Goal: Navigation & Orientation: Find specific page/section

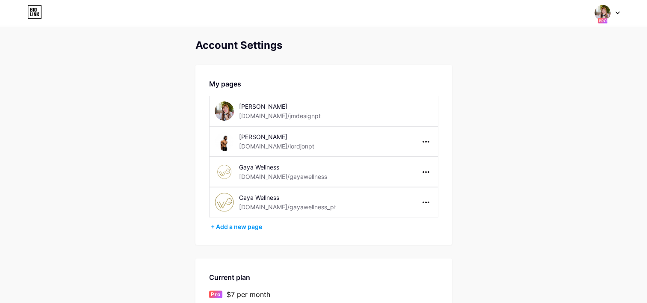
click at [274, 102] on div "[PERSON_NAME]" at bounding box center [299, 106] width 121 height 9
click at [44, 14] on div "Switch accounts [PERSON_NAME] [DOMAIN_NAME]/jmdesignpt LORD [PERSON_NAME] [DOMA…" at bounding box center [323, 12] width 647 height 15
click at [38, 14] on icon at bounding box center [38, 14] width 3 height 4
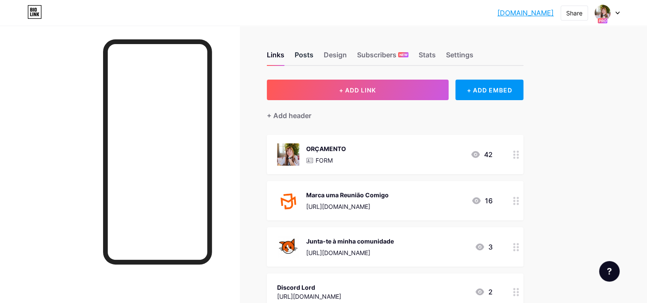
click at [308, 52] on div "Posts" at bounding box center [304, 57] width 19 height 15
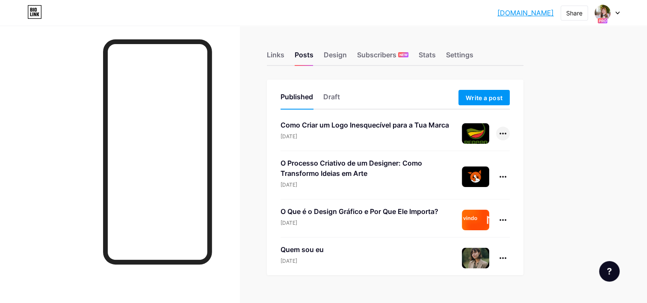
scroll to position [18, 0]
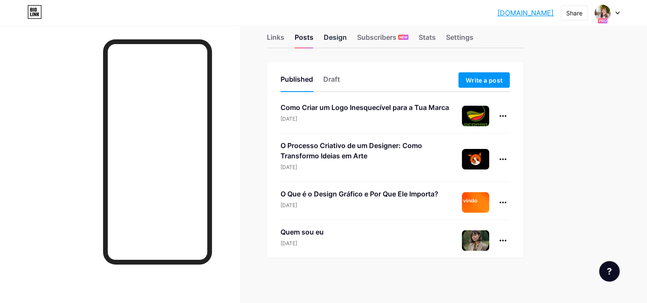
click at [335, 41] on div "Design" at bounding box center [335, 39] width 23 height 15
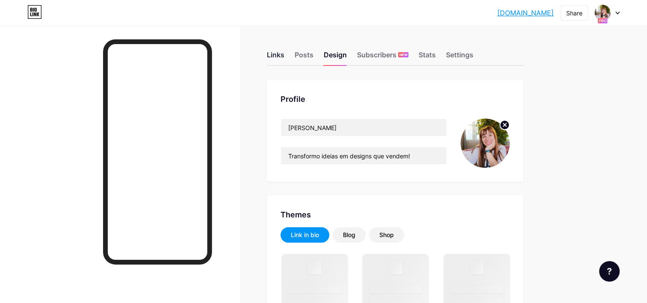
click at [269, 52] on div "Links" at bounding box center [276, 57] width 18 height 15
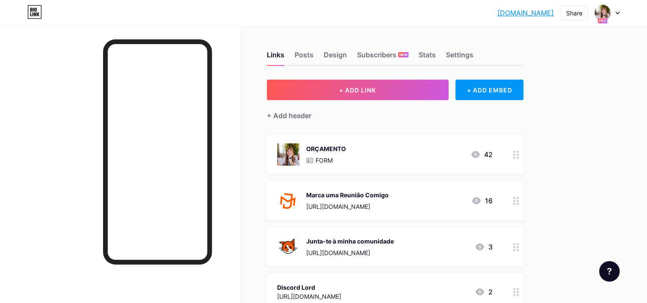
click at [615, 15] on div at bounding box center [607, 12] width 25 height 15
